Goal: Navigation & Orientation: Find specific page/section

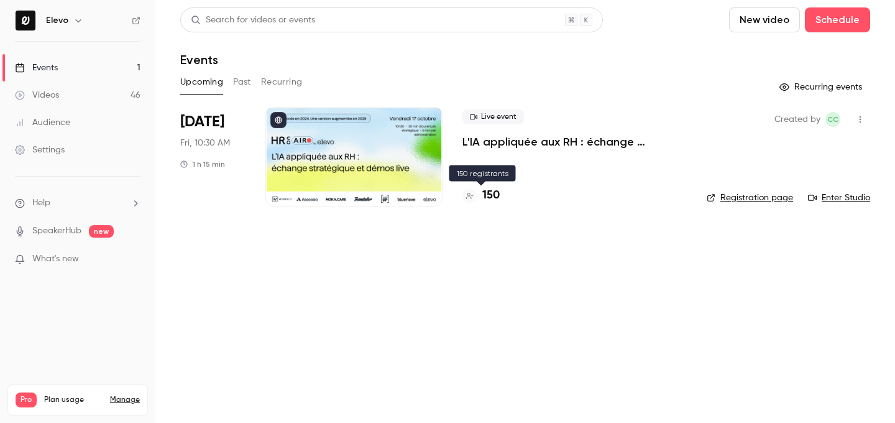
click at [495, 198] on h4 "150" at bounding box center [490, 195] width 17 height 17
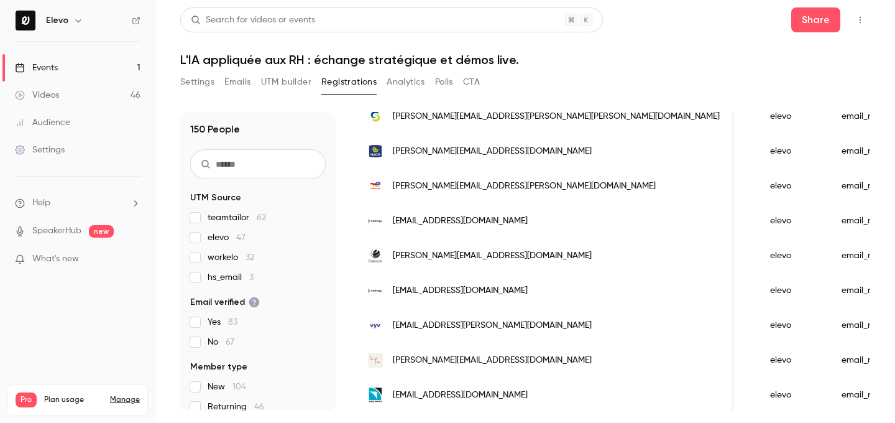
scroll to position [1178, 0]
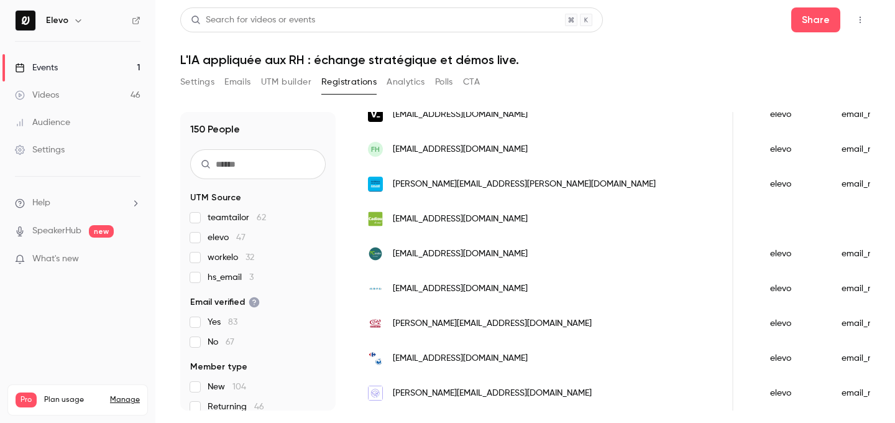
click at [118, 84] on link "Videos 46" at bounding box center [77, 94] width 155 height 27
